Goal: Transaction & Acquisition: Purchase product/service

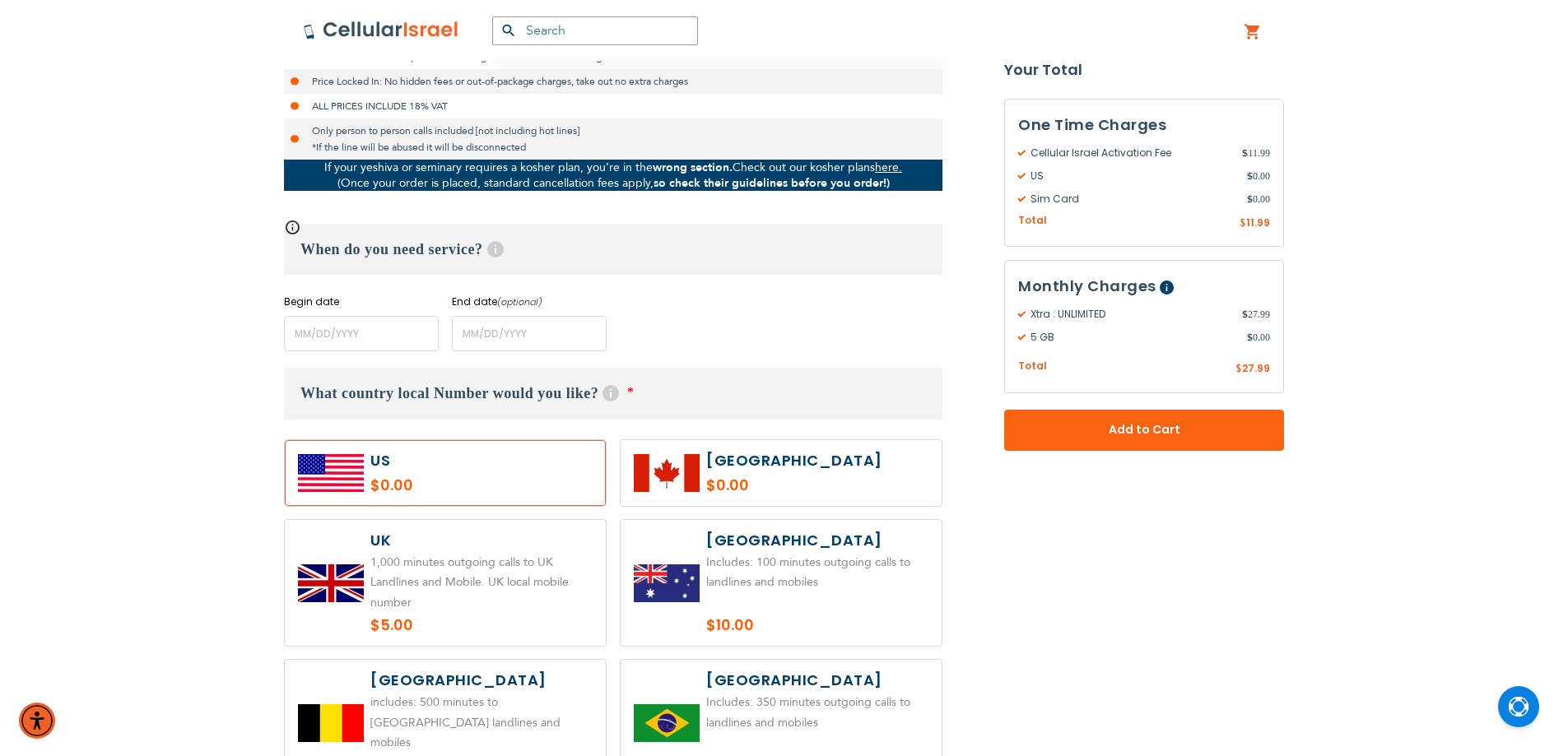
scroll to position [823, 0]
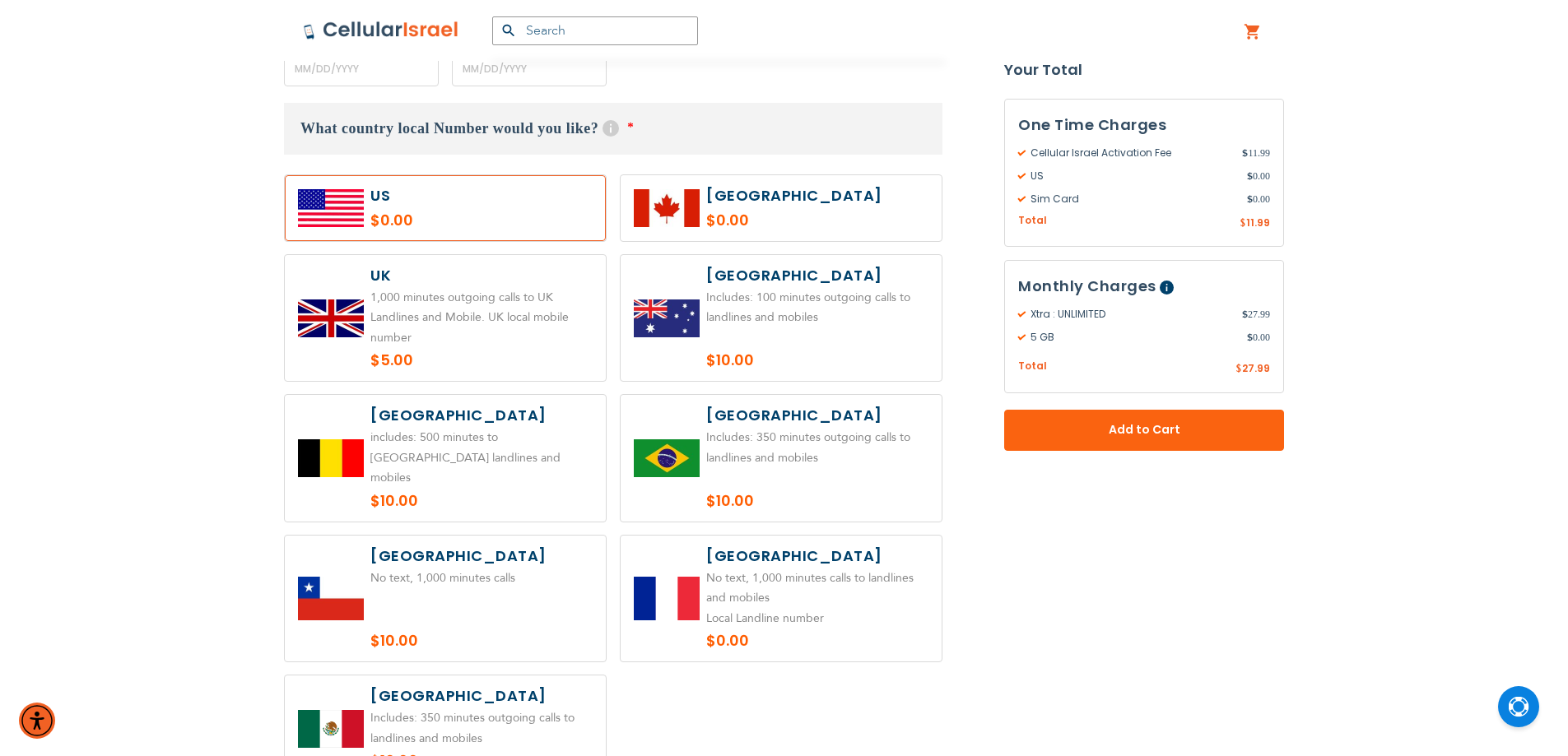
click at [434, 299] on label at bounding box center [445, 318] width 321 height 127
radio input "true"
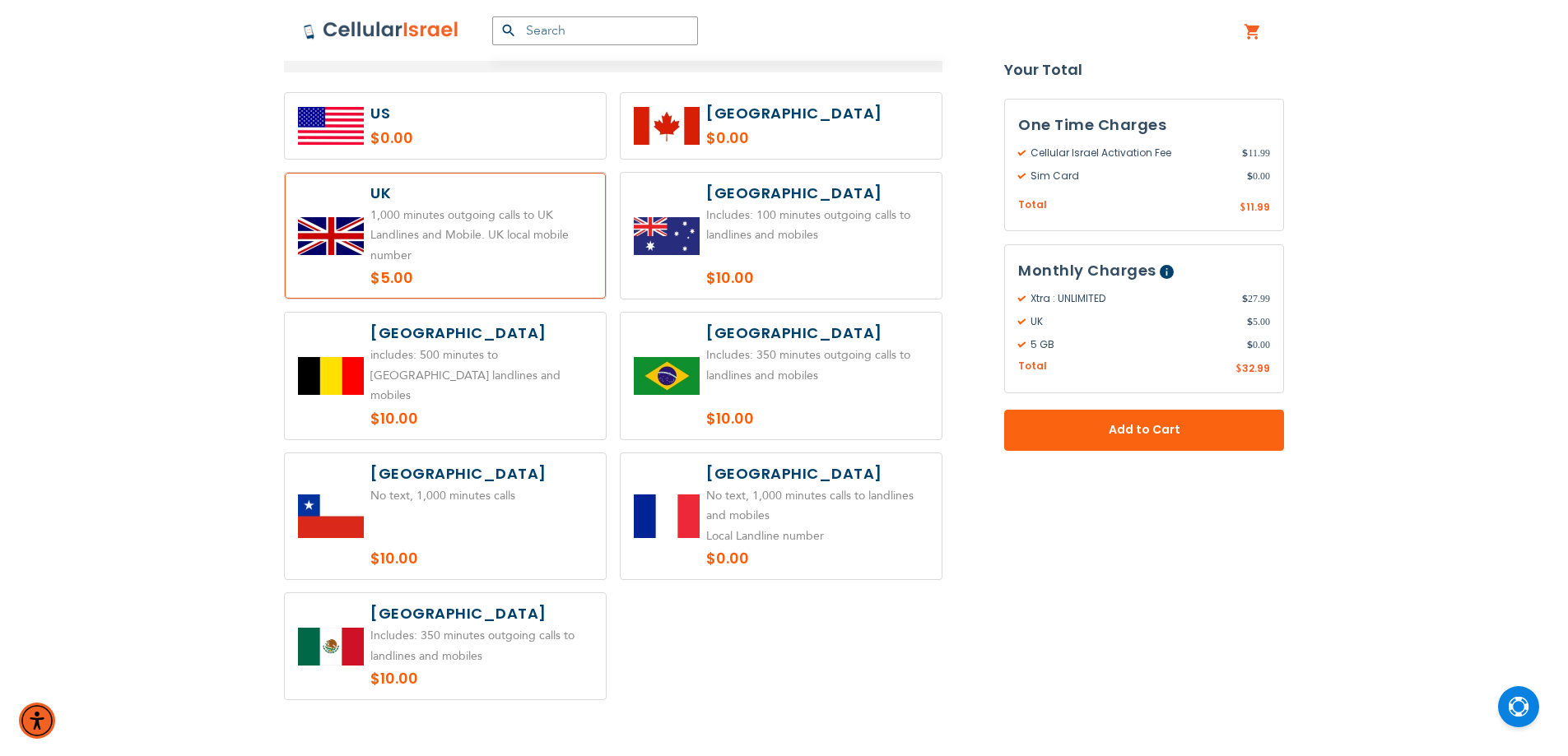
scroll to position [1317, 0]
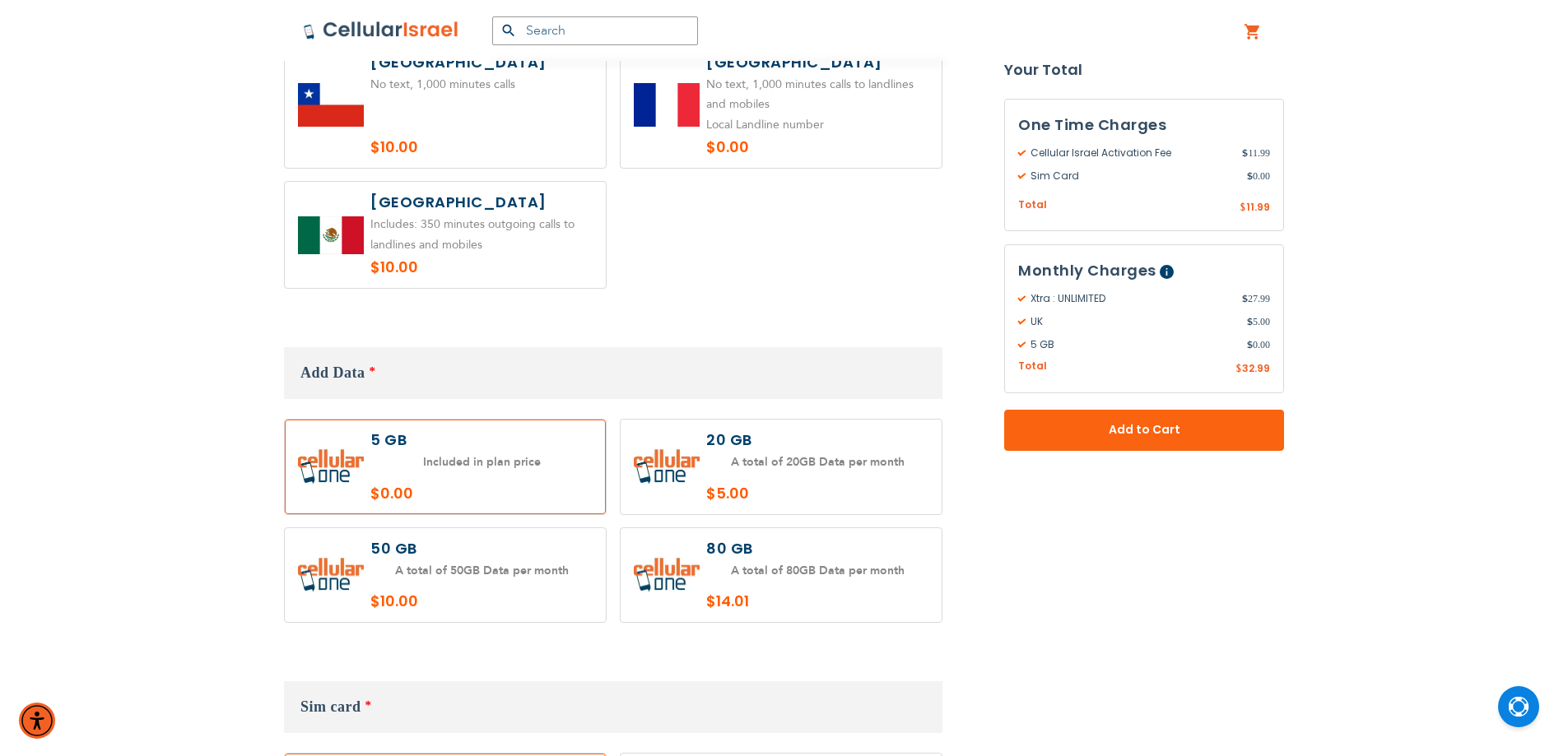
click at [680, 438] on label at bounding box center [781, 467] width 321 height 94
radio input "true"
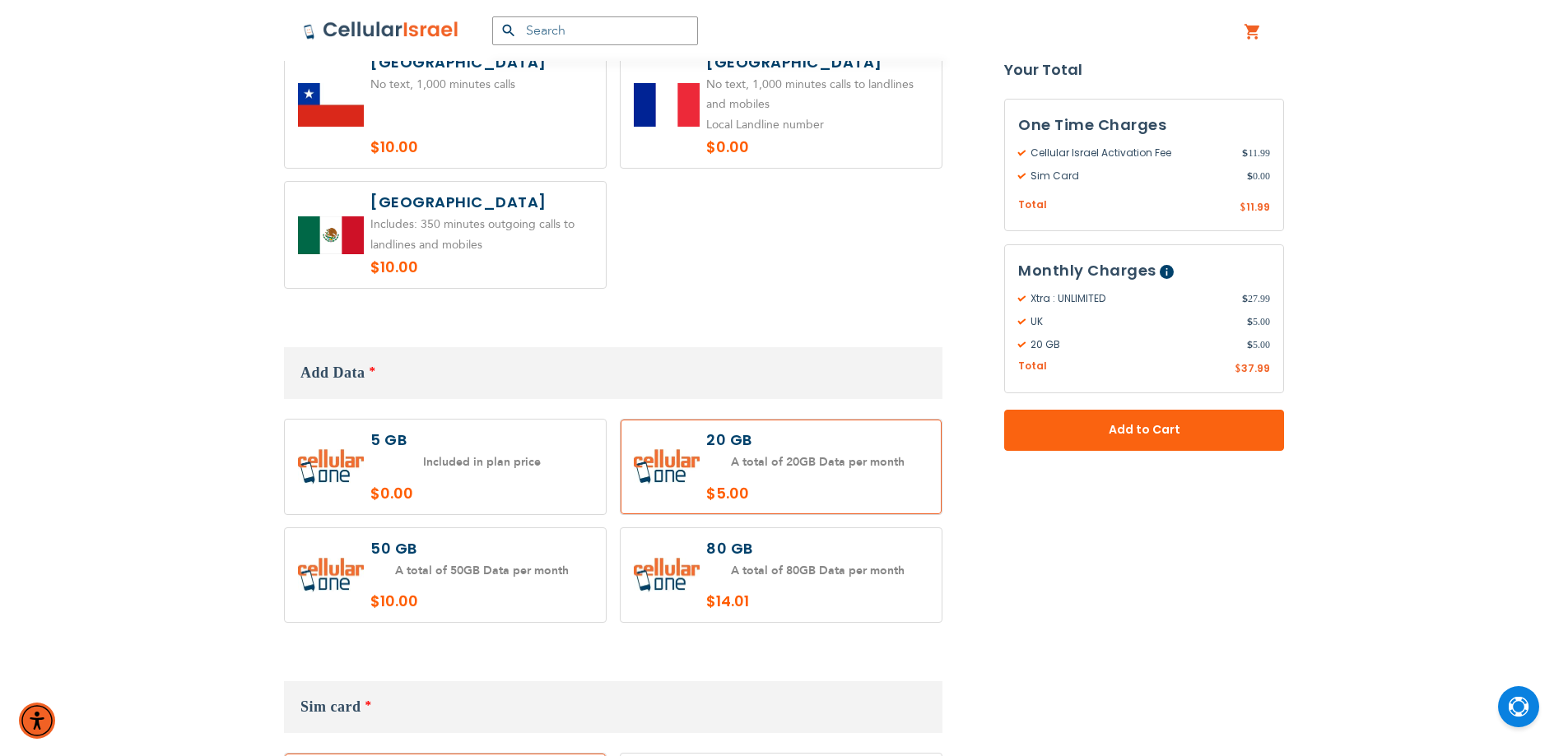
drag, startPoint x: 476, startPoint y: 535, endPoint x: 488, endPoint y: 536, distance: 12.0
click at [482, 535] on label at bounding box center [445, 576] width 321 height 94
radio input "true"
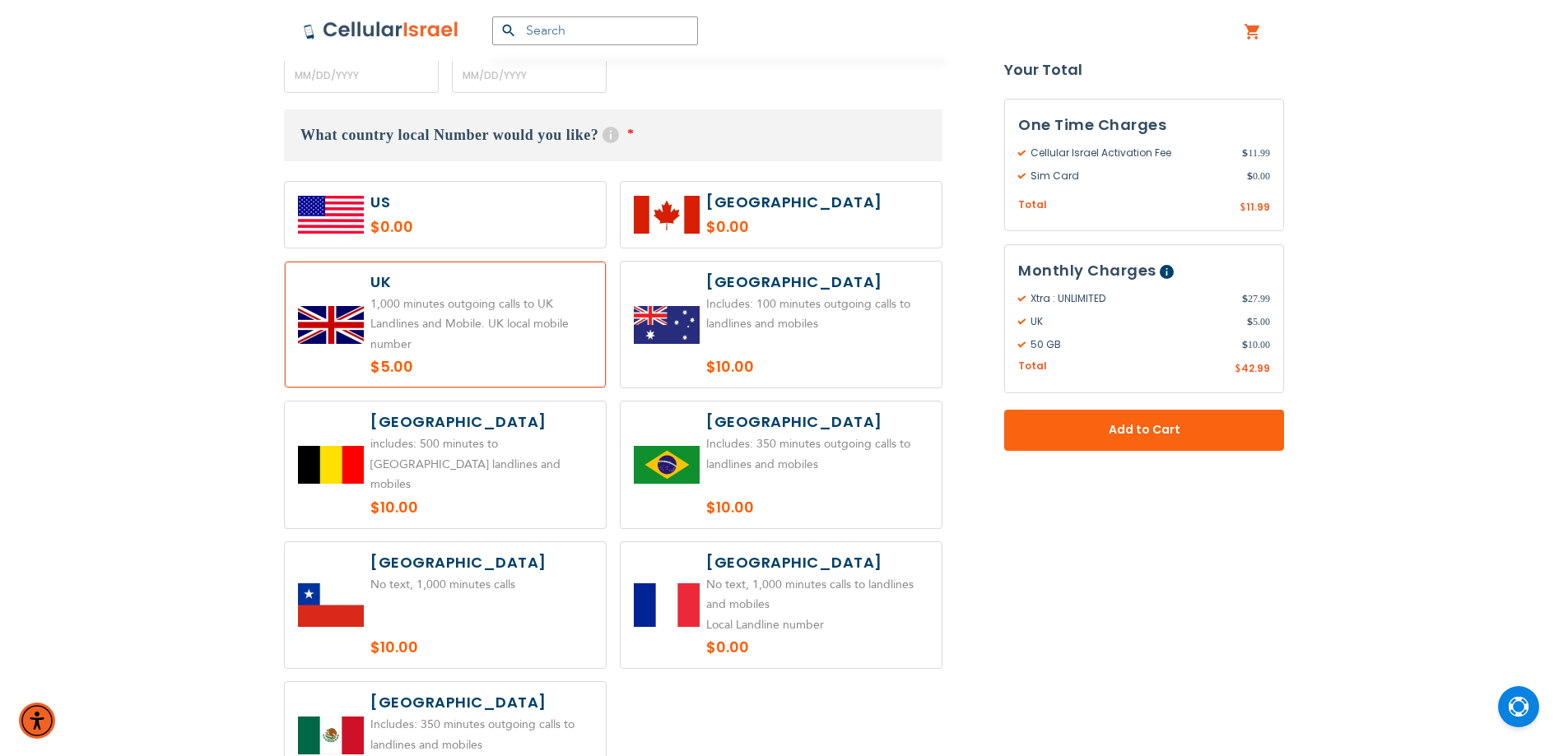
scroll to position [823, 0]
